Goal: Find contact information: Obtain details needed to contact an individual or organization

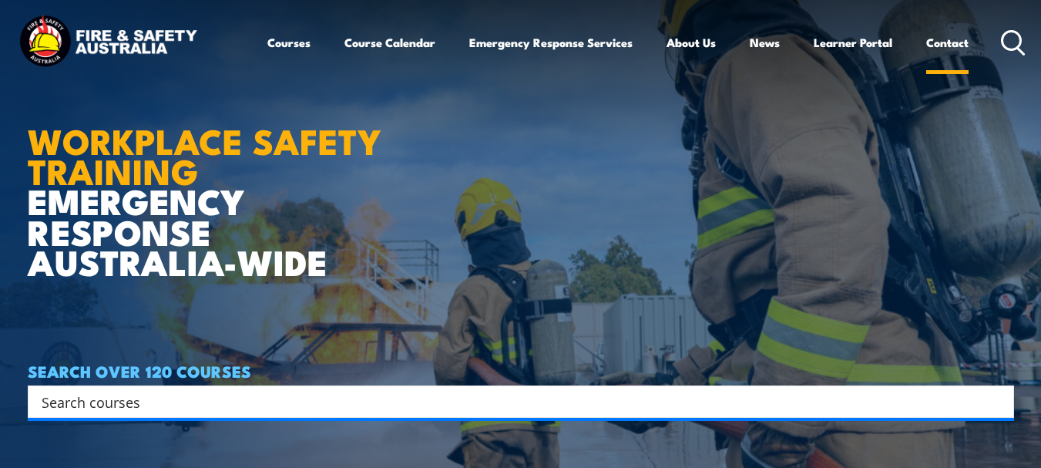
click at [957, 43] on link "Contact" at bounding box center [947, 42] width 42 height 37
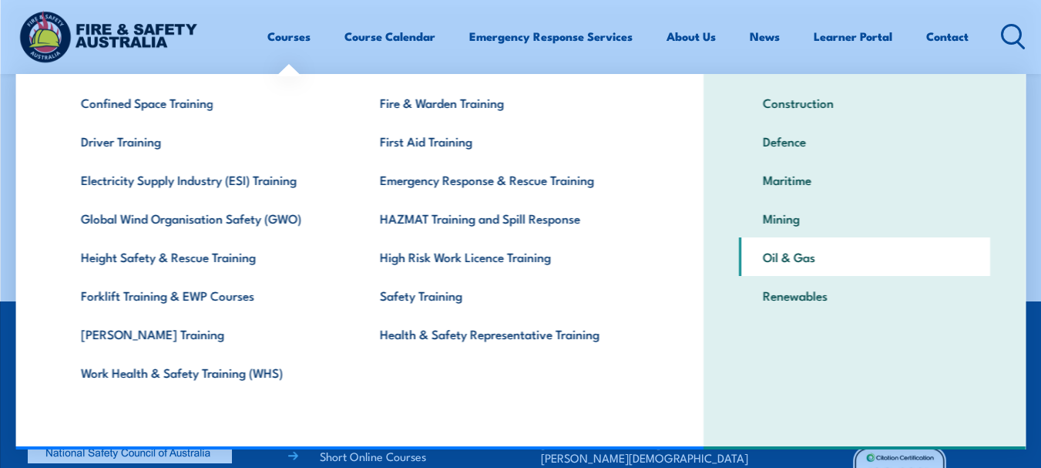
scroll to position [1415, 0]
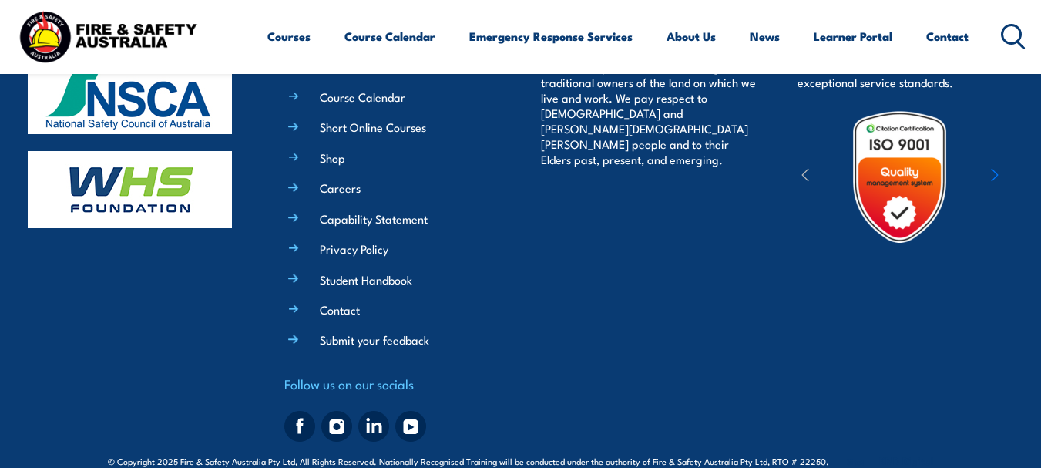
click at [931, 461] on footer "OUR PARTNERS QUICK LINKS All Courses Course Calendar Short Online Courses Shop …" at bounding box center [520, 233] width 1041 height 522
click at [371, 411] on img at bounding box center [373, 426] width 31 height 31
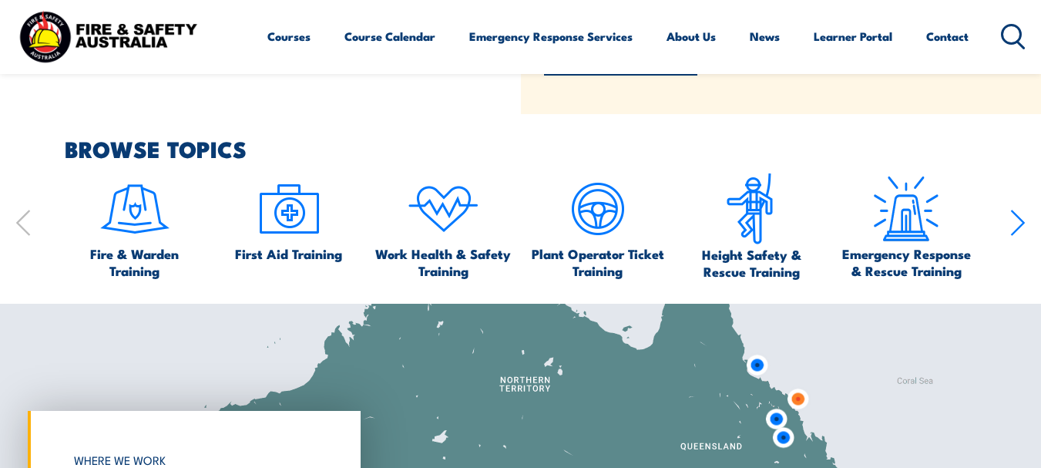
scroll to position [770, 0]
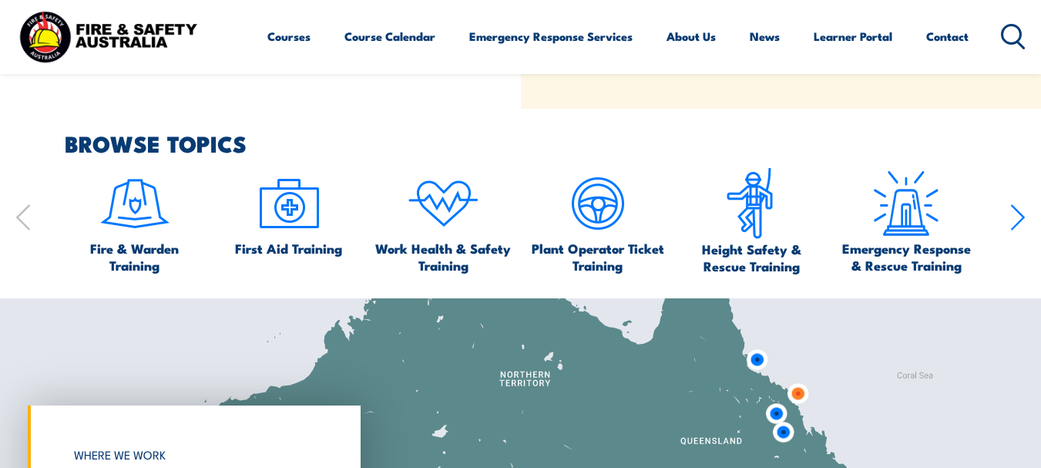
click at [1018, 212] on icon "button" at bounding box center [1017, 217] width 12 height 25
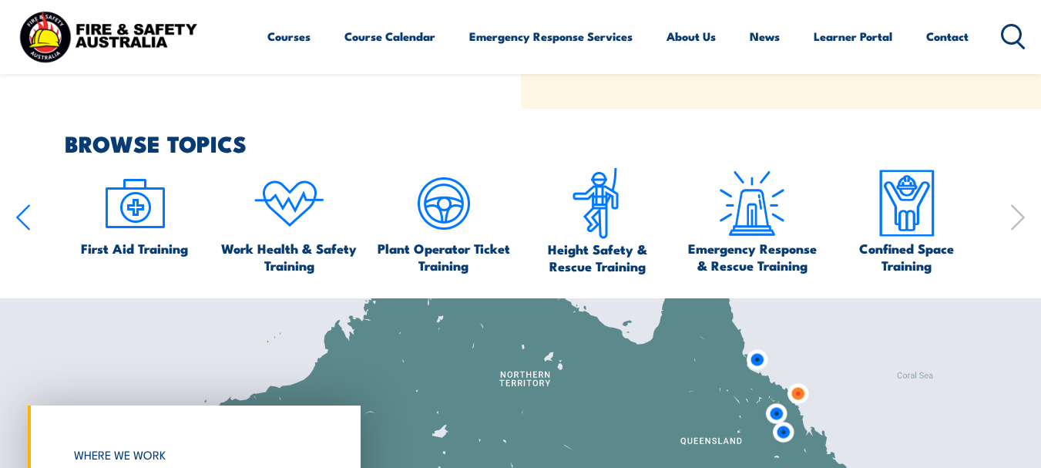
click at [1018, 213] on icon "button" at bounding box center [1017, 217] width 12 height 25
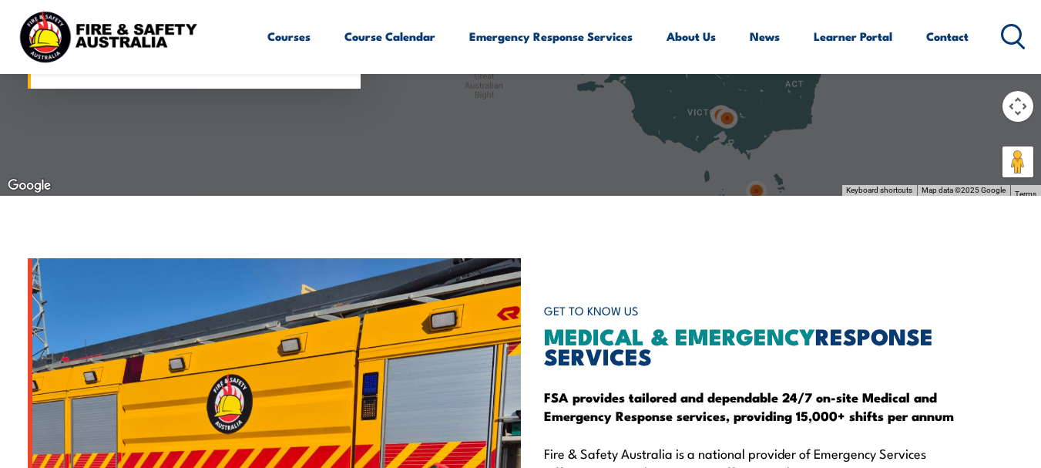
scroll to position [1387, 0]
